Goal: Find contact information: Find contact information

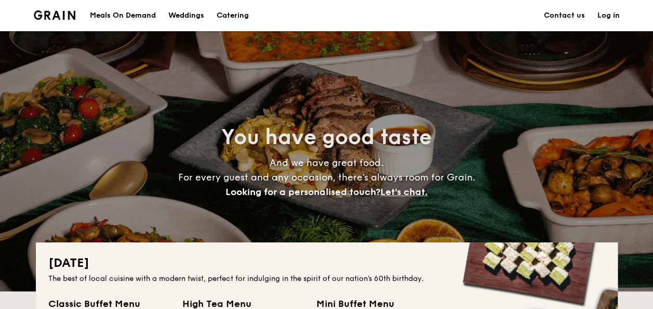
click at [24, 20] on div "Meals On Demand Weddings Catering Contact us Log in" at bounding box center [326, 15] width 653 height 31
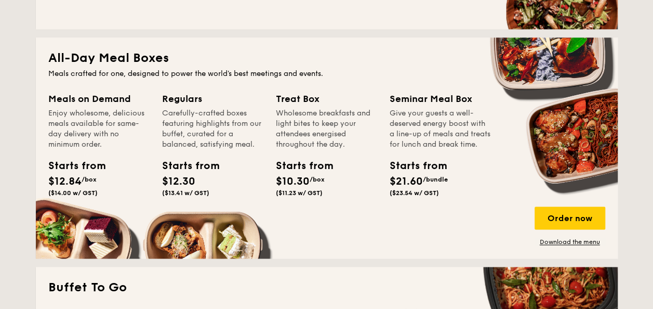
scroll to position [662, 0]
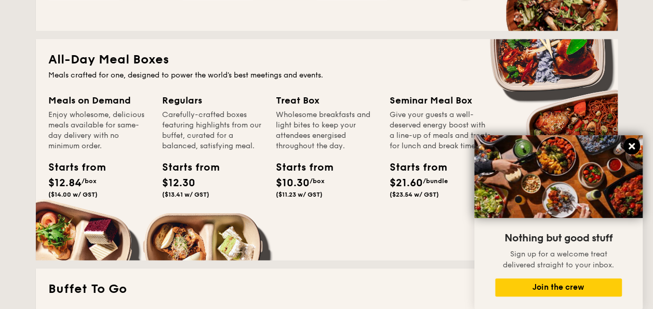
click at [632, 146] on icon at bounding box center [632, 146] width 6 height 6
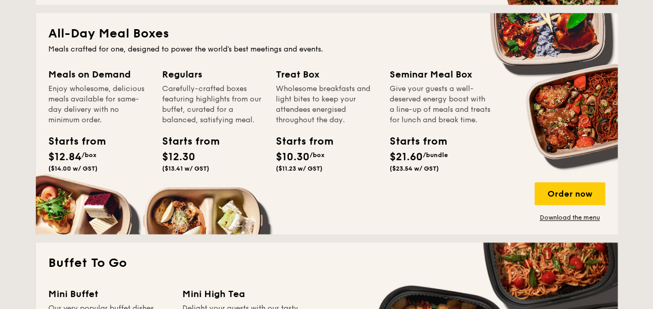
scroll to position [599, 0]
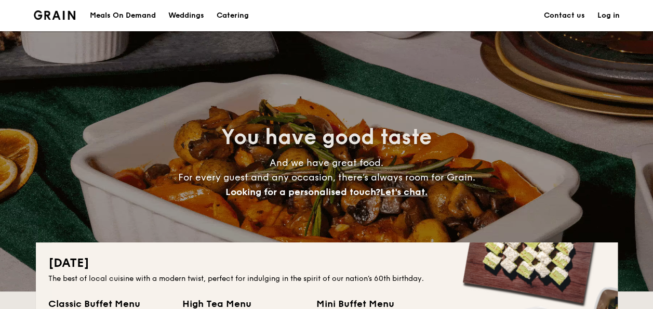
click at [571, 17] on link "Contact us" at bounding box center [564, 15] width 41 height 31
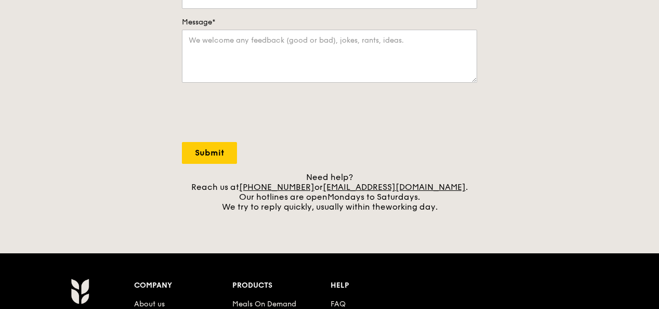
scroll to position [295, 0]
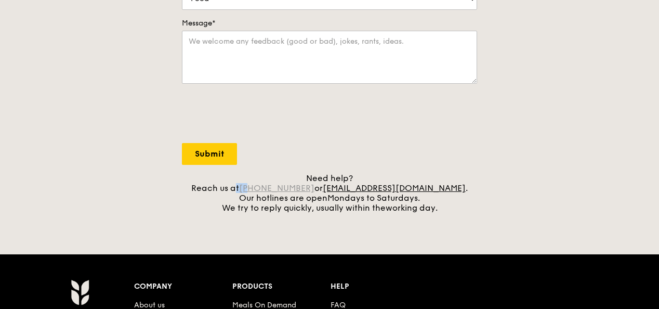
drag, startPoint x: 262, startPoint y: 186, endPoint x: 276, endPoint y: 189, distance: 14.5
click at [276, 189] on div "Need help? Reach us at +65 3163 5335 or concierge@grain.com.sg . Our hotlines a…" at bounding box center [329, 192] width 295 height 39
drag, startPoint x: 276, startPoint y: 189, endPoint x: 323, endPoint y: 189, distance: 46.8
click at [314, 189] on link "[PHONE_NUMBER]" at bounding box center [276, 188] width 75 height 10
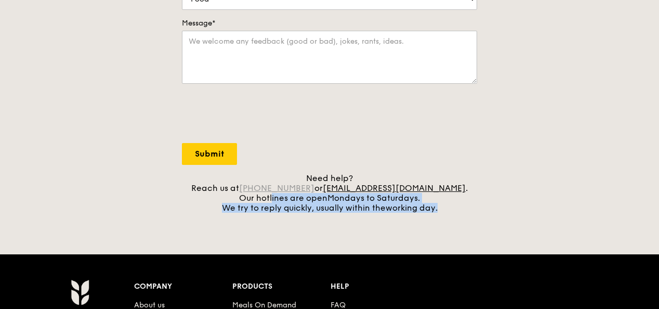
drag, startPoint x: 444, startPoint y: 209, endPoint x: 272, endPoint y: 191, distance: 173.4
click at [272, 191] on div "Need help? Reach us at +65 3163 5335 or concierge@grain.com.sg . Our hotlines a…" at bounding box center [329, 192] width 295 height 39
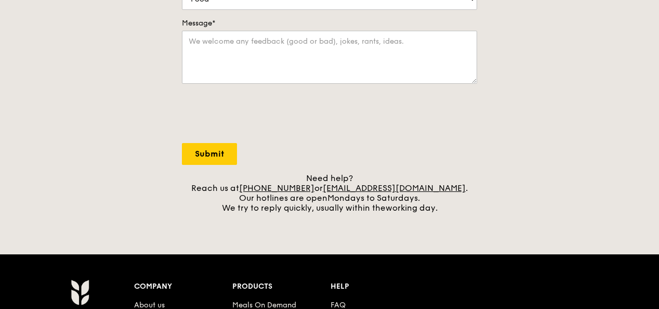
drag, startPoint x: 272, startPoint y: 191, endPoint x: 305, endPoint y: 222, distance: 45.2
click at [305, 222] on div "Grain logo Meals On Demand Weddings Catering Contact us Log in Contact us We lo…" at bounding box center [329, 124] width 659 height 838
drag, startPoint x: 333, startPoint y: 182, endPoint x: 265, endPoint y: 186, distance: 67.7
click at [265, 186] on div "Need help? Reach us at +65 3163 5335 or concierge@grain.com.sg . Our hotlines a…" at bounding box center [329, 192] width 295 height 39
copy div "+65 3163 5335 o"
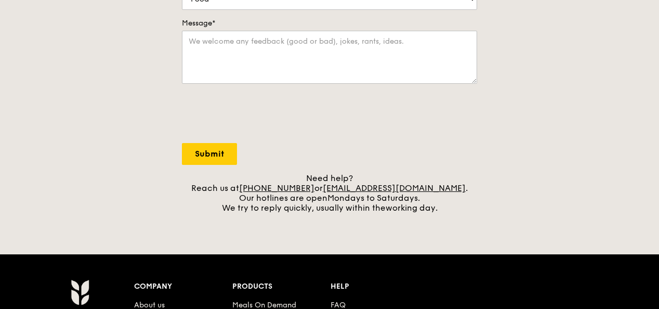
drag, startPoint x: 440, startPoint y: 190, endPoint x: 338, endPoint y: 187, distance: 102.4
click at [338, 187] on div "Need help? Reach us at +65 3163 5335 or concierge@grain.com.sg . Our hotlines a…" at bounding box center [329, 192] width 295 height 39
copy link "[EMAIL_ADDRESS][DOMAIN_NAME]"
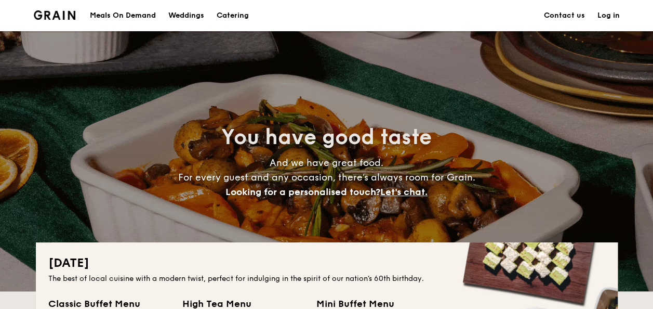
click at [330, 156] on h4 "And we have great food. For every guest and any occasion, there’s always room f…" at bounding box center [326, 177] width 465 height 44
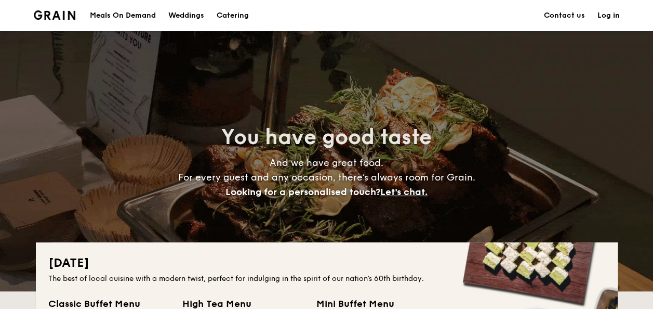
click at [156, 83] on div "You have good taste And we have great food. For every guest and any occasion, t…" at bounding box center [327, 161] width 582 height 260
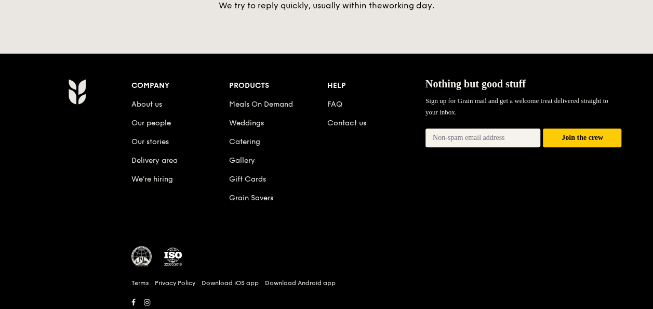
scroll to position [2484, 0]
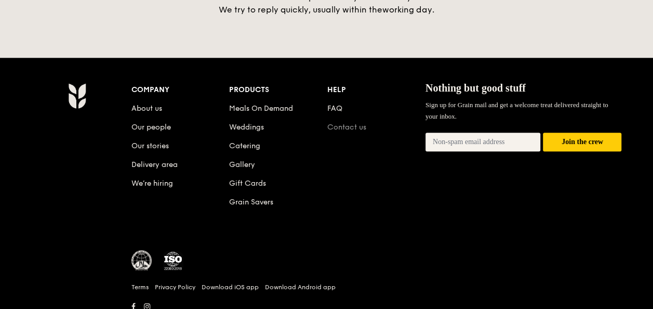
click at [345, 123] on link "Contact us" at bounding box center [346, 127] width 39 height 9
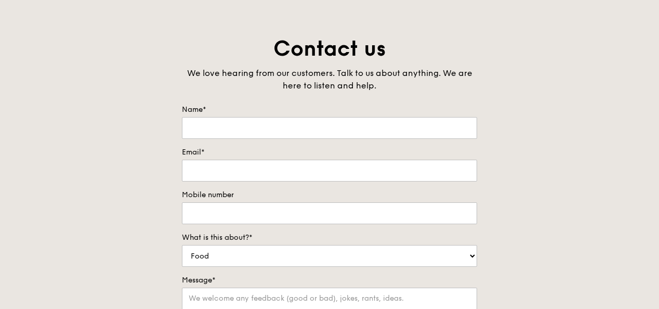
scroll to position [37, 0]
